Goal: Browse casually: Explore the website without a specific task or goal

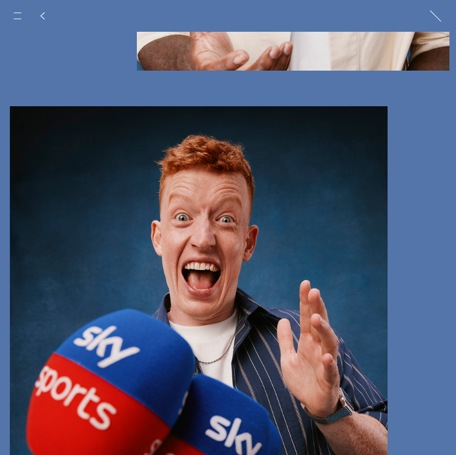
scroll to position [2314, 0]
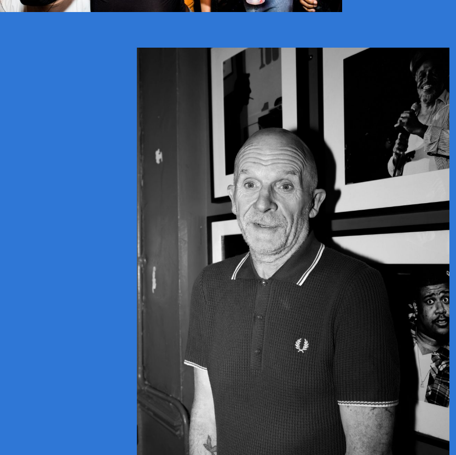
scroll to position [8043, 0]
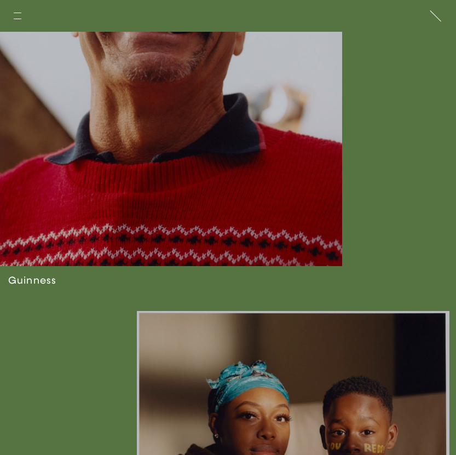
scroll to position [2757, 0]
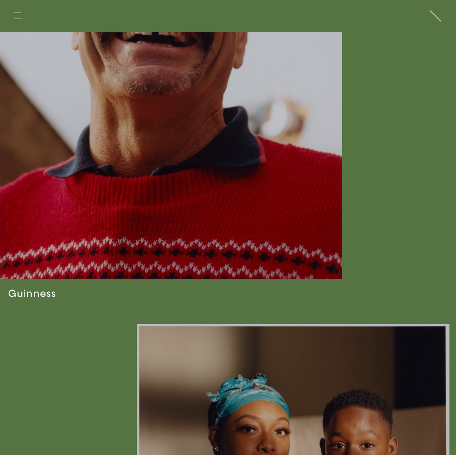
click at [193, 160] on link at bounding box center [171, 89] width 342 height 469
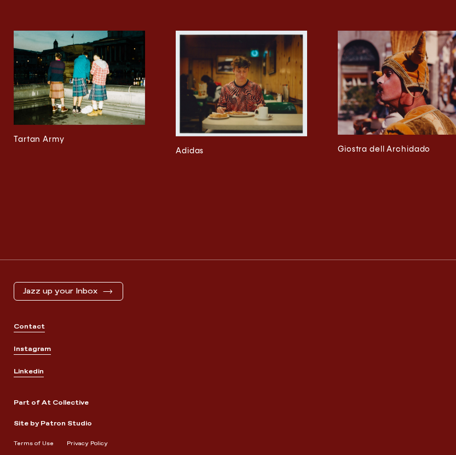
scroll to position [3395, 0]
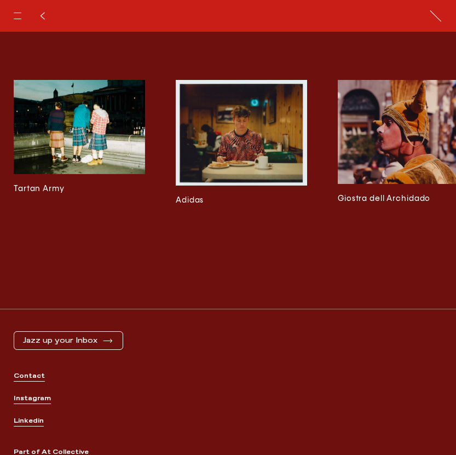
click at [239, 157] on img at bounding box center [241, 133] width 131 height 106
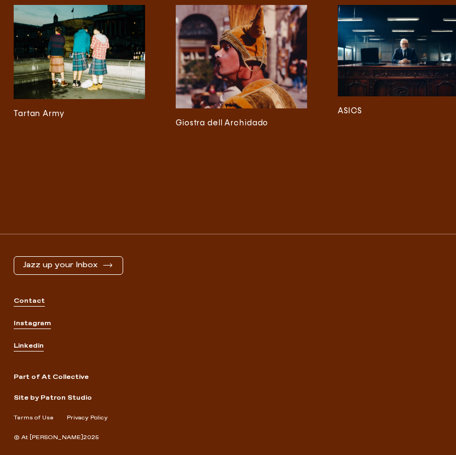
scroll to position [5793, 0]
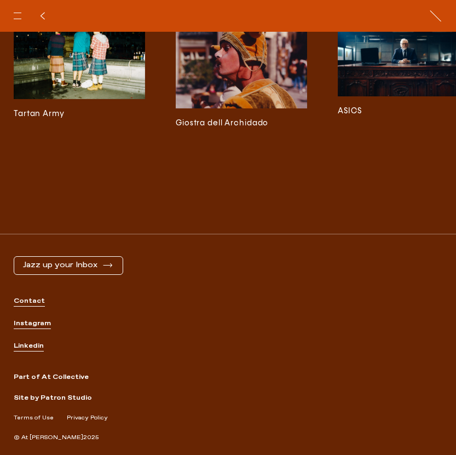
click at [36, 329] on div "Contact Instagram Linkedin" at bounding box center [228, 324] width 429 height 98
click at [36, 326] on link "Instagram" at bounding box center [228, 323] width 429 height 9
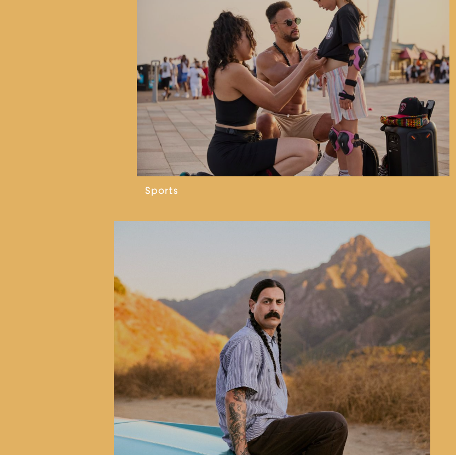
scroll to position [1737, 0]
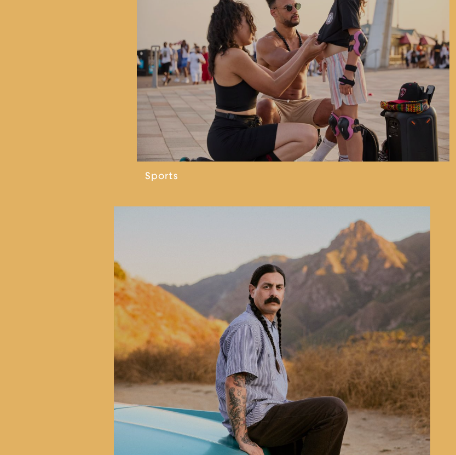
click at [272, 103] on link at bounding box center [296, 80] width 319 height 254
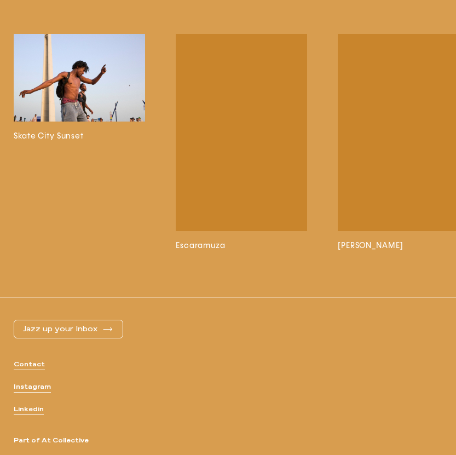
scroll to position [12166, 0]
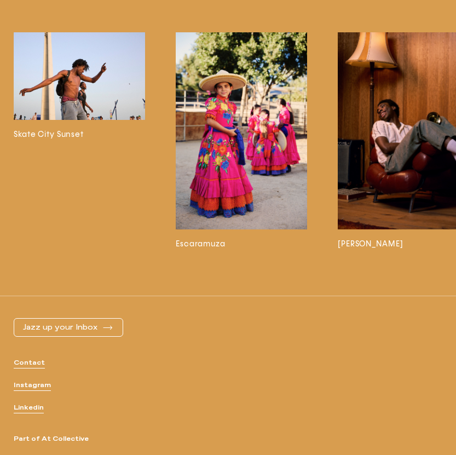
click at [403, 170] on img at bounding box center [403, 130] width 131 height 197
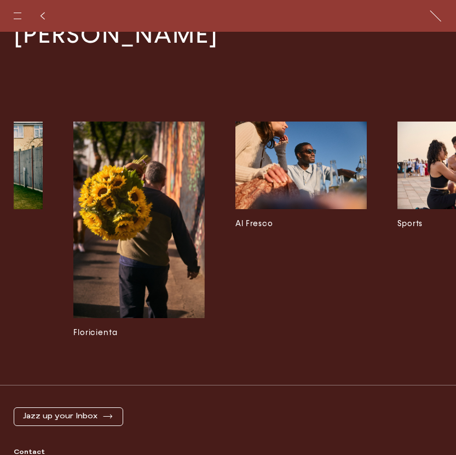
scroll to position [0, 767]
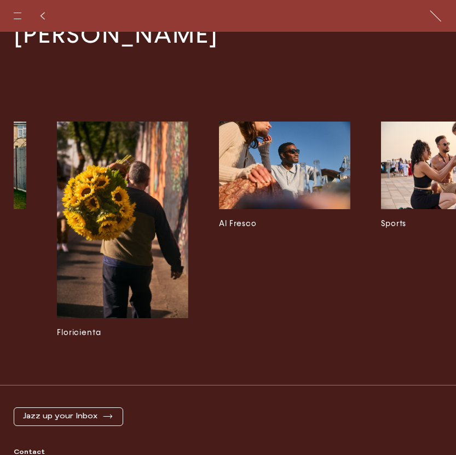
click at [276, 149] on img at bounding box center [284, 166] width 131 height 88
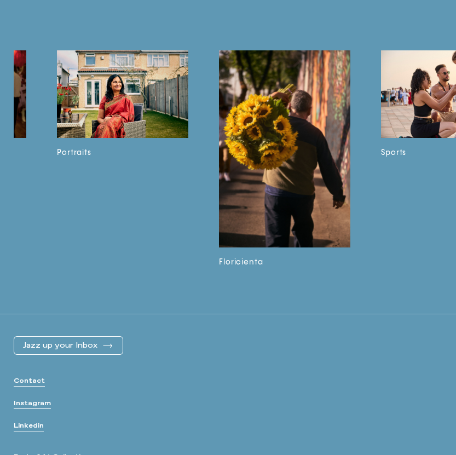
scroll to position [3043, 0]
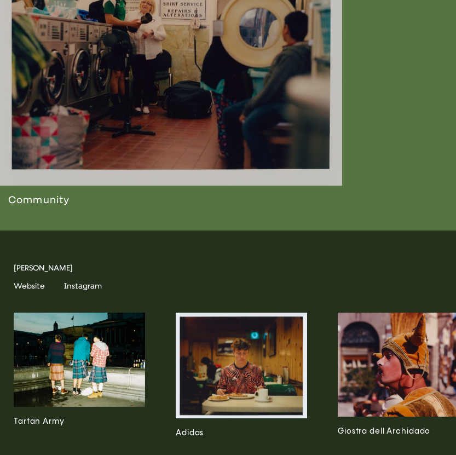
scroll to position [4000, 0]
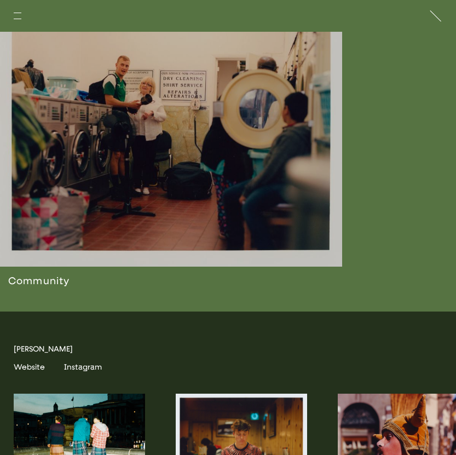
click at [242, 264] on link at bounding box center [171, 145] width 342 height 334
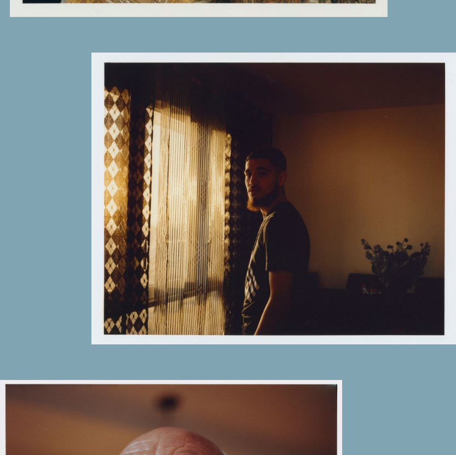
scroll to position [984, 0]
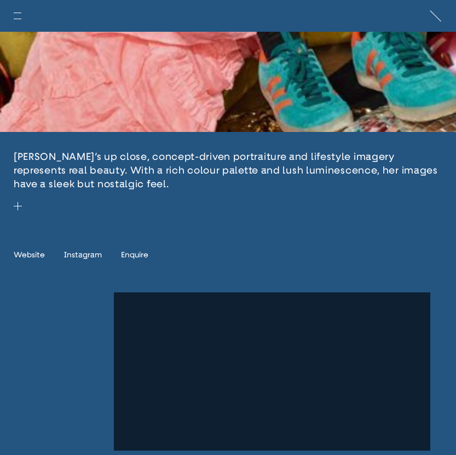
scroll to position [311, 0]
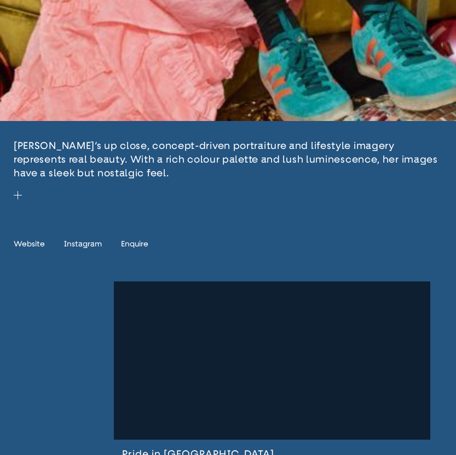
click at [82, 246] on span "Instagram" at bounding box center [83, 243] width 38 height 9
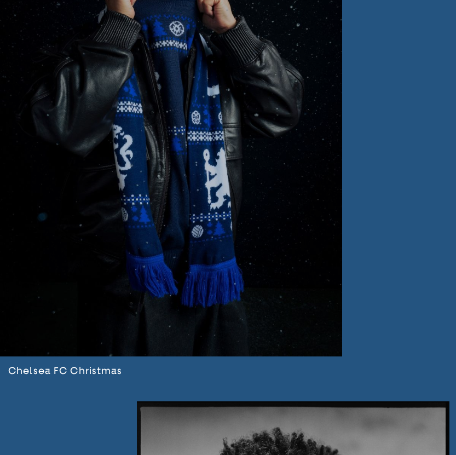
scroll to position [3009, 0]
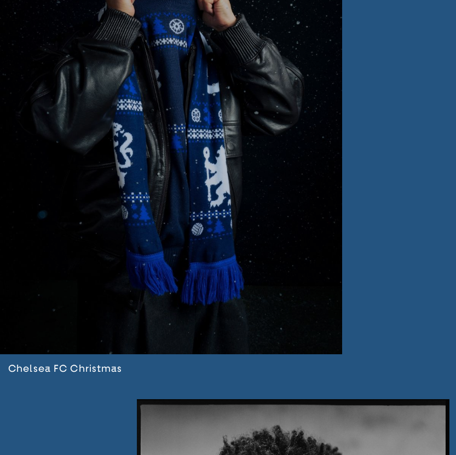
click at [149, 151] on link at bounding box center [171, 127] width 342 height 543
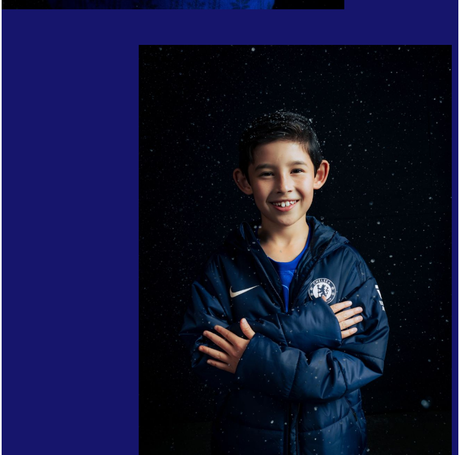
scroll to position [2344, 0]
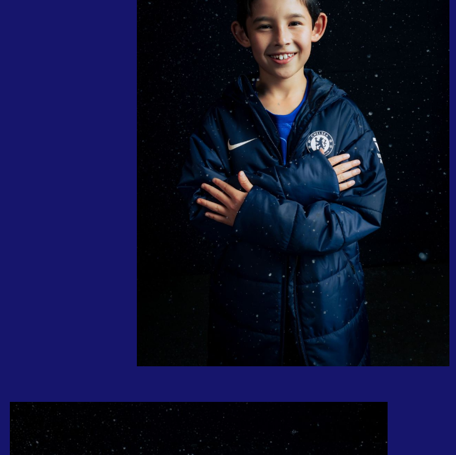
click at [269, 275] on img "button" at bounding box center [293, 132] width 313 height 469
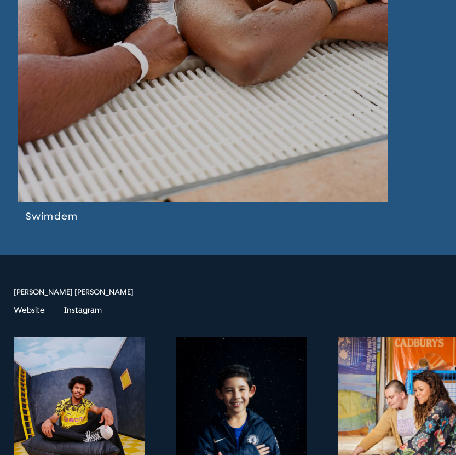
scroll to position [4663, 0]
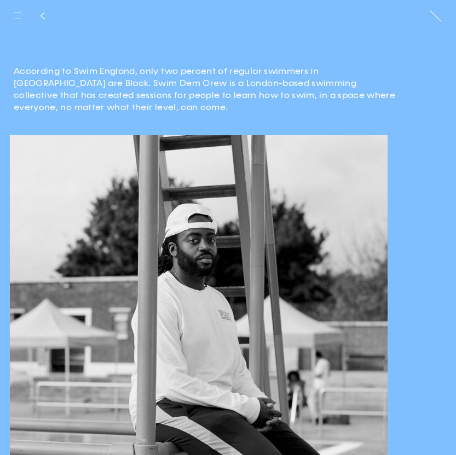
scroll to position [113, 0]
